Goal: Information Seeking & Learning: Learn about a topic

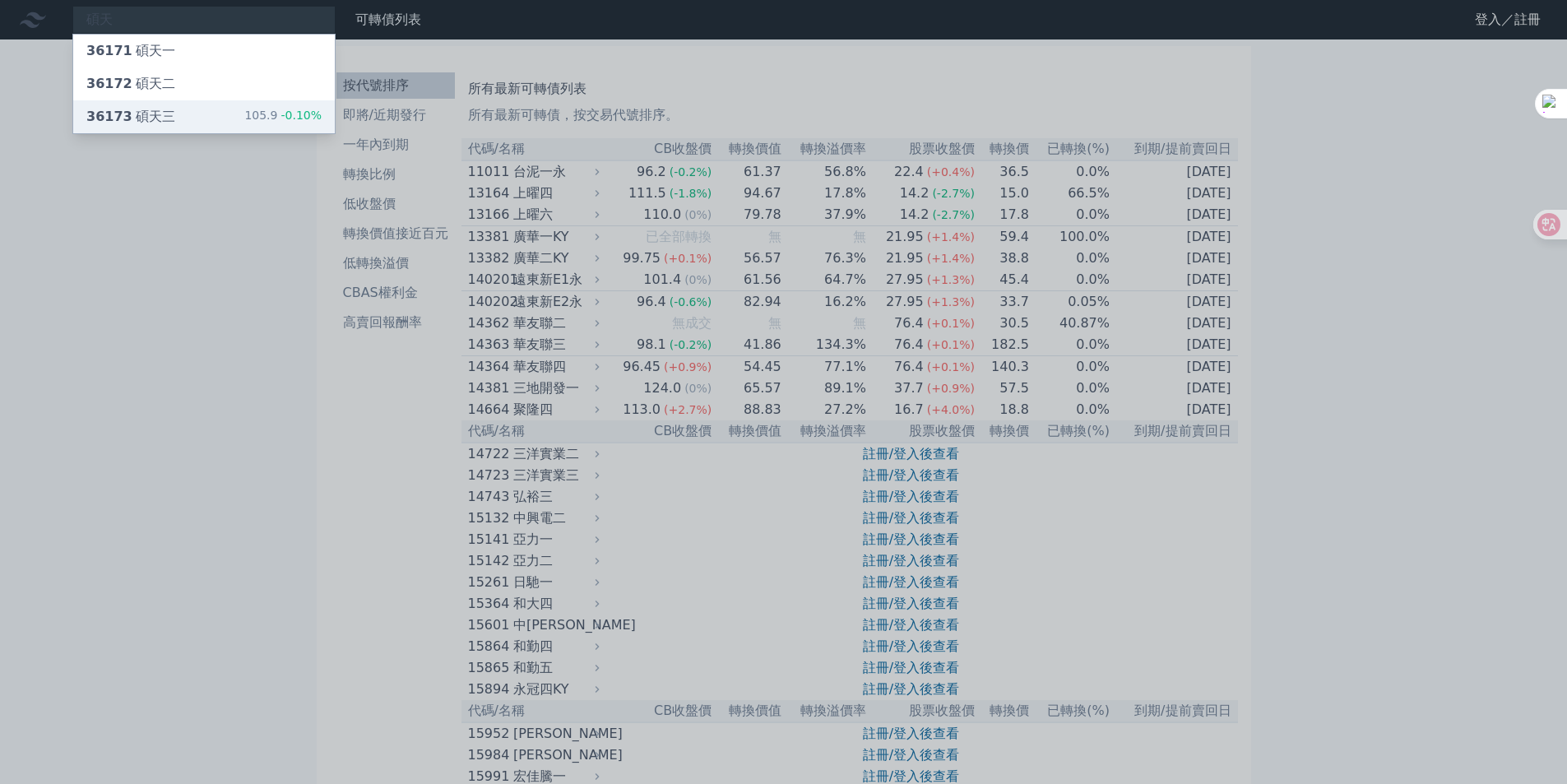
type input "碩天"
click at [173, 117] on div "36173 碩天三 105.9 -0.10%" at bounding box center [204, 117] width 262 height 33
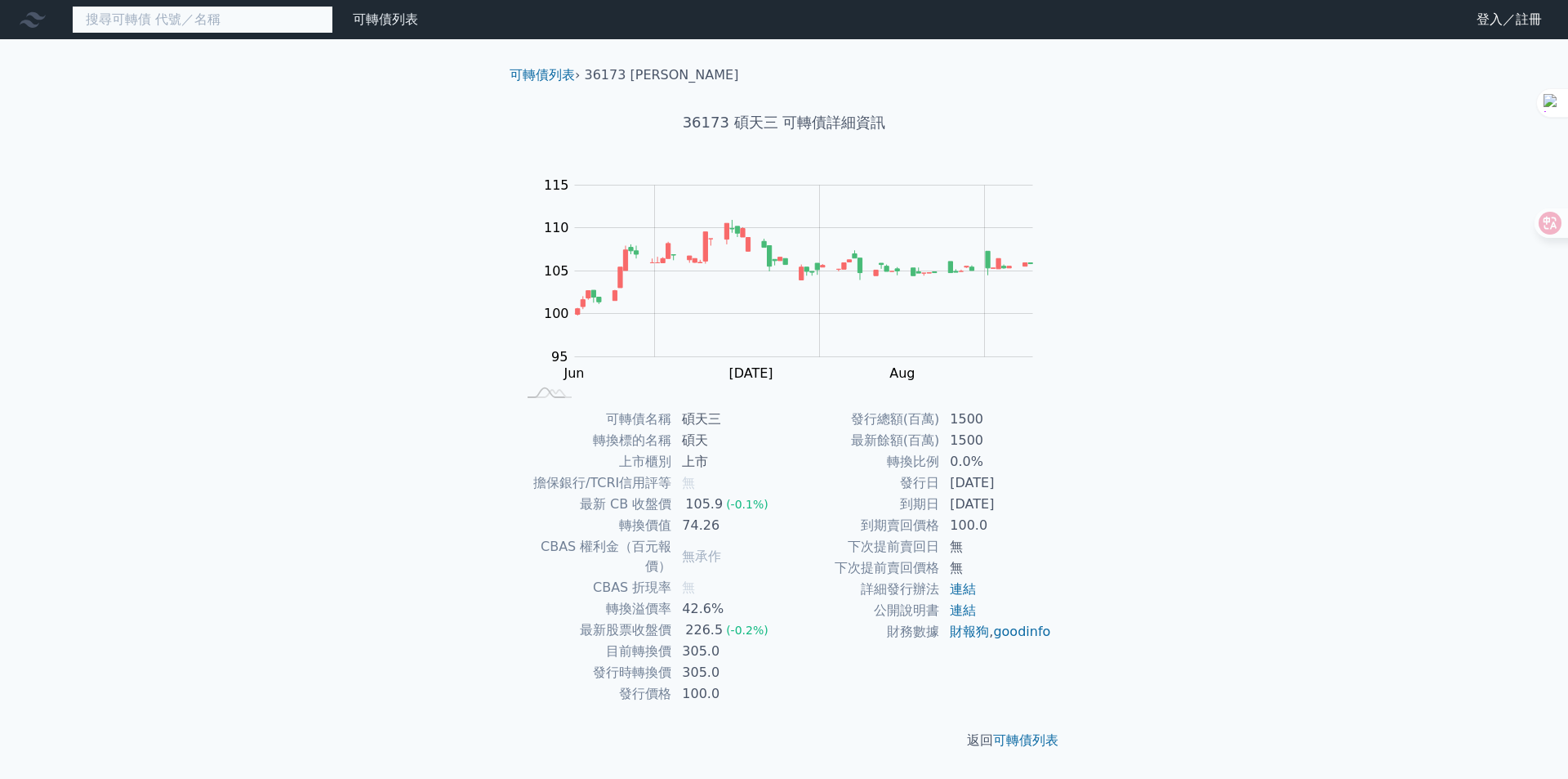
click at [116, 19] on input at bounding box center [202, 19] width 262 height 27
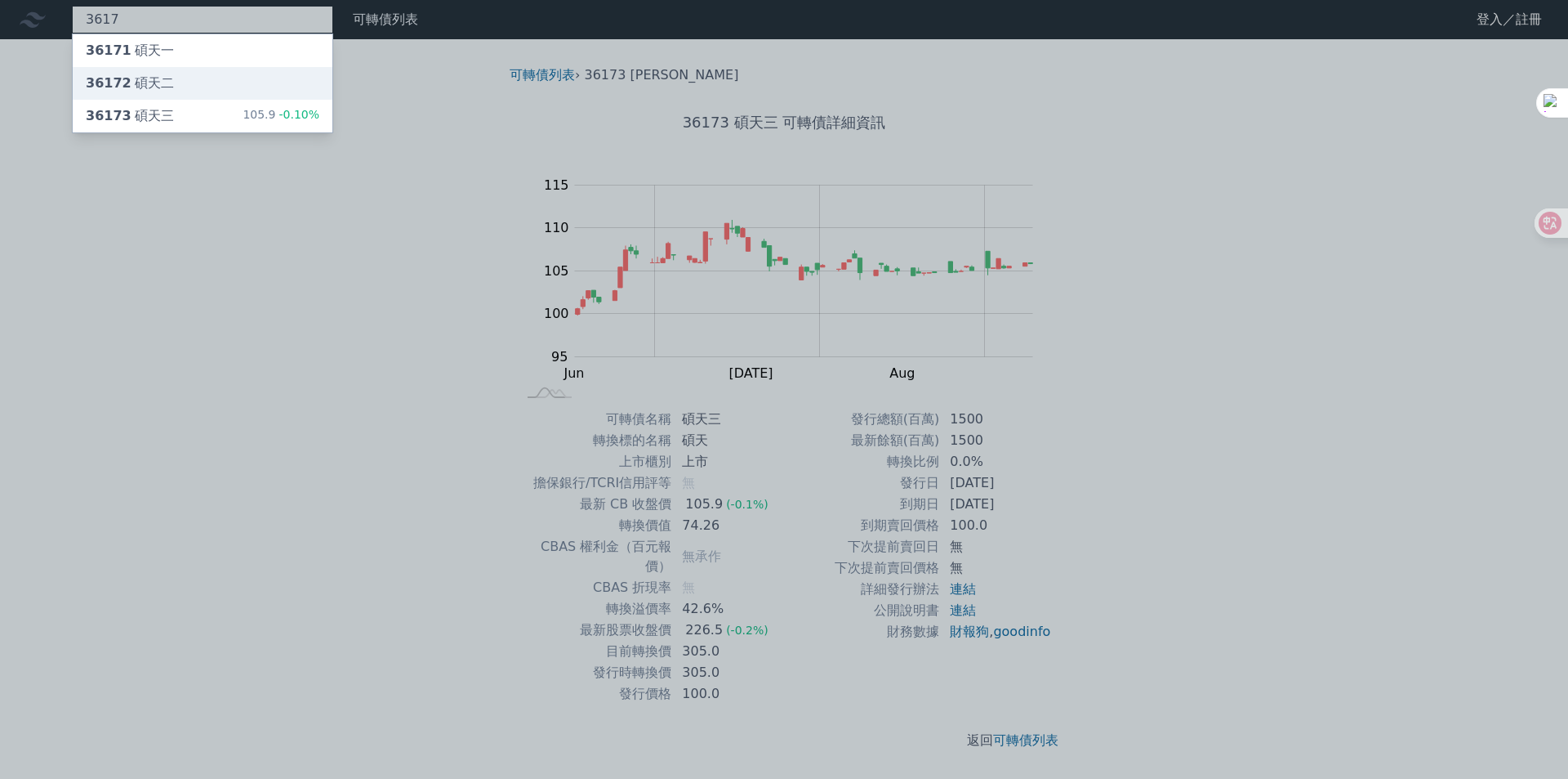
type input "3617"
click at [130, 88] on div "36172 碩天二" at bounding box center [130, 83] width 88 height 19
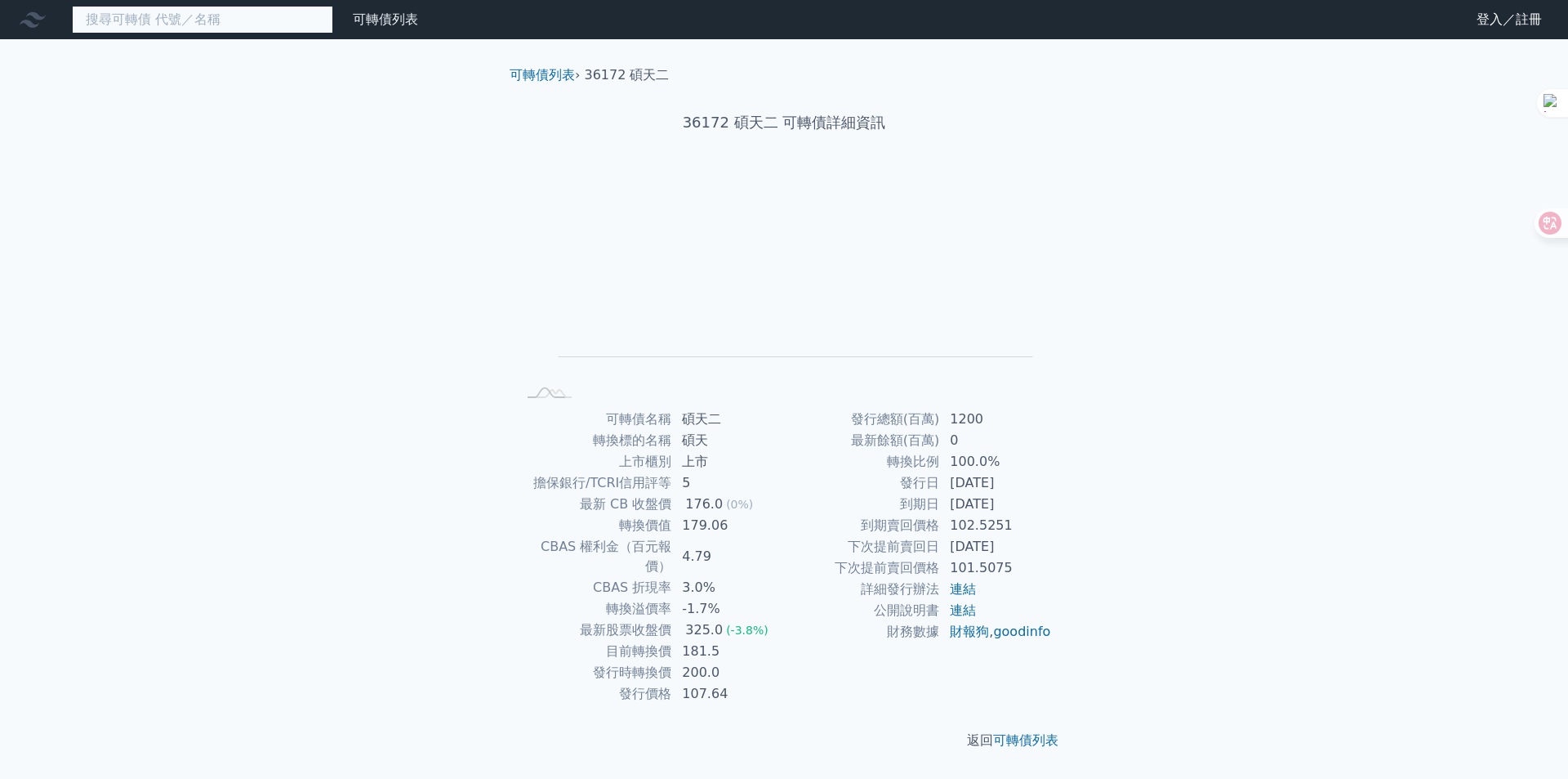
click at [118, 21] on input at bounding box center [202, 19] width 262 height 27
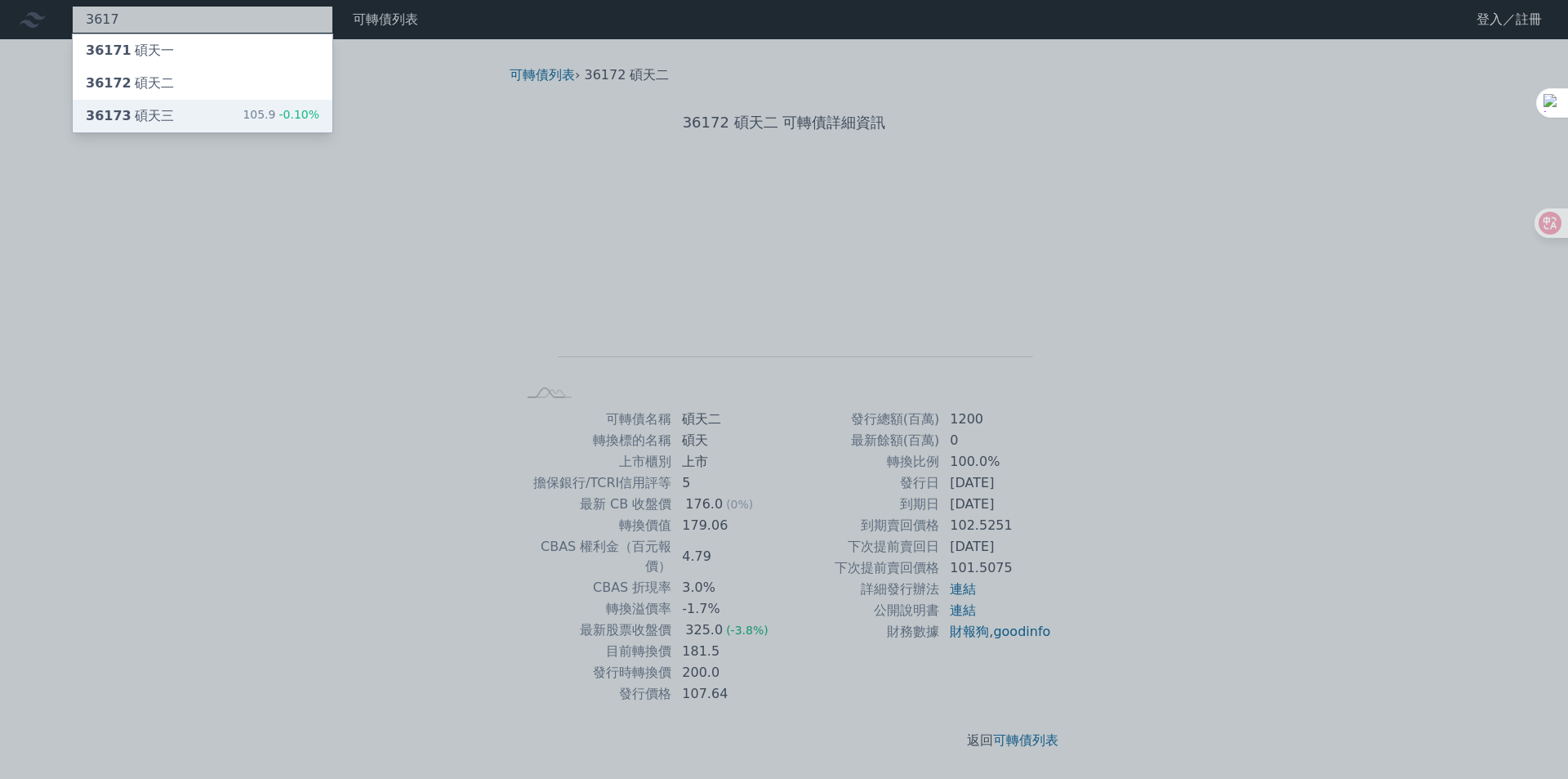
type input "3617"
click at [149, 108] on div "36173 [PERSON_NAME]" at bounding box center [130, 116] width 88 height 19
